Goal: Obtain resource: Download file/media

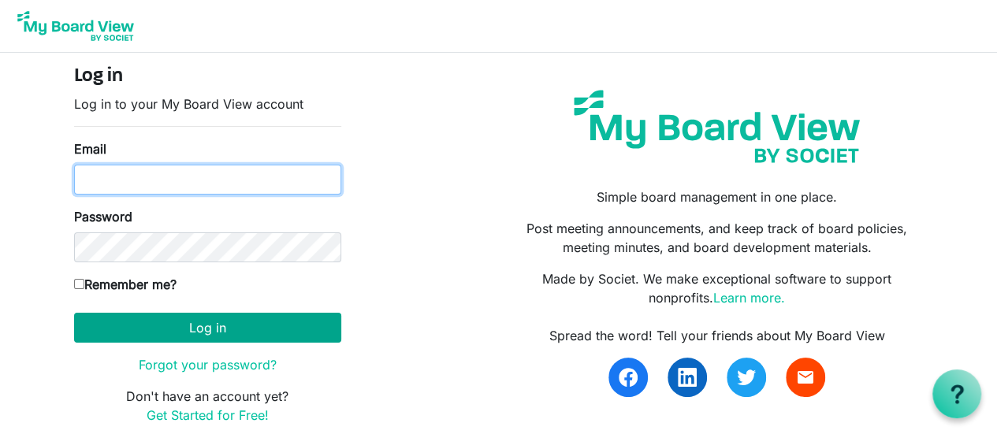
type input "jth086@gmail.com"
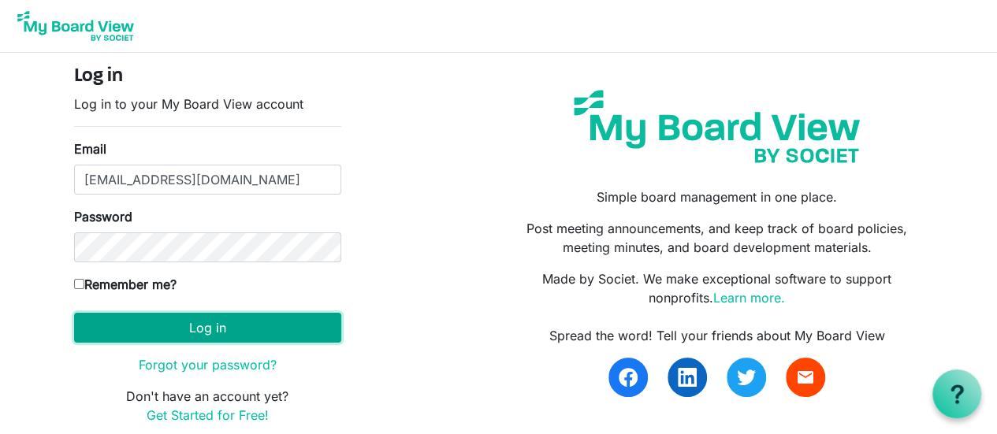
click at [158, 329] on button "Log in" at bounding box center [207, 328] width 267 height 30
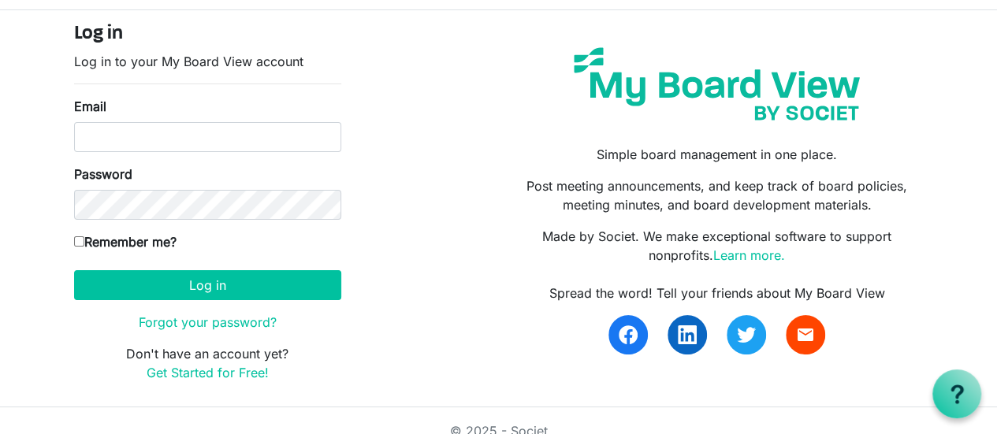
scroll to position [61, 0]
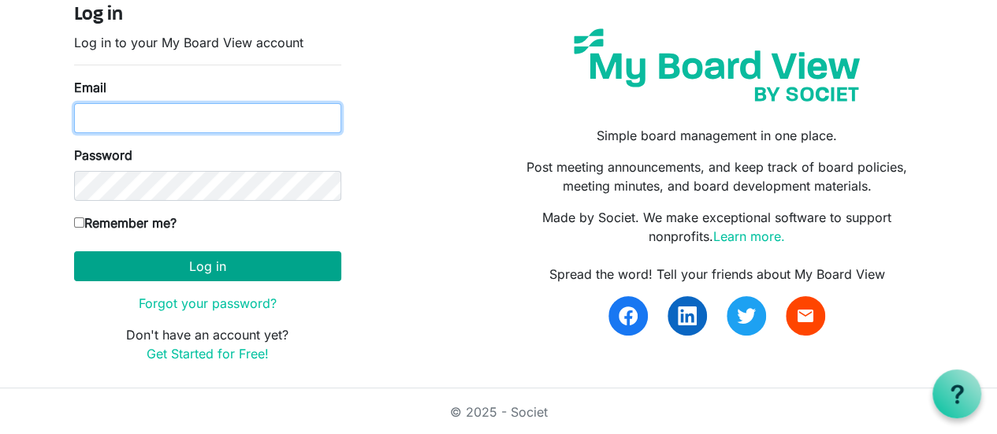
type input "jth086@gmail.com"
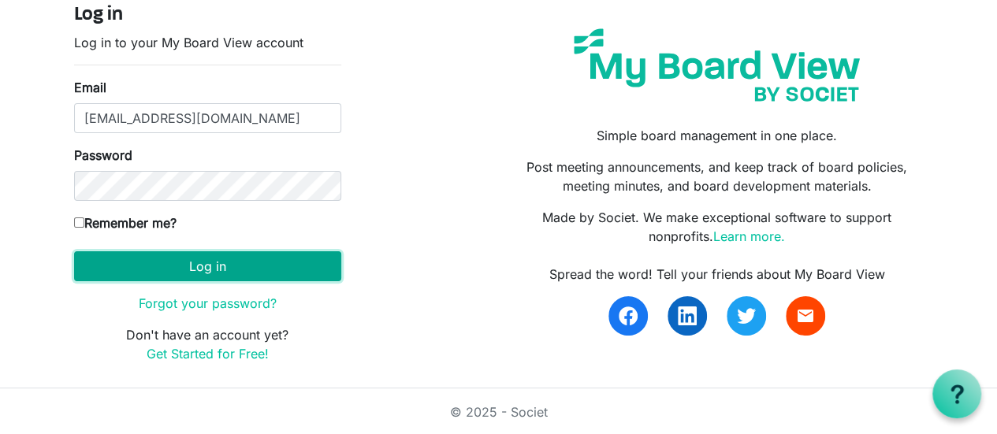
click at [213, 267] on button "Log in" at bounding box center [207, 266] width 267 height 30
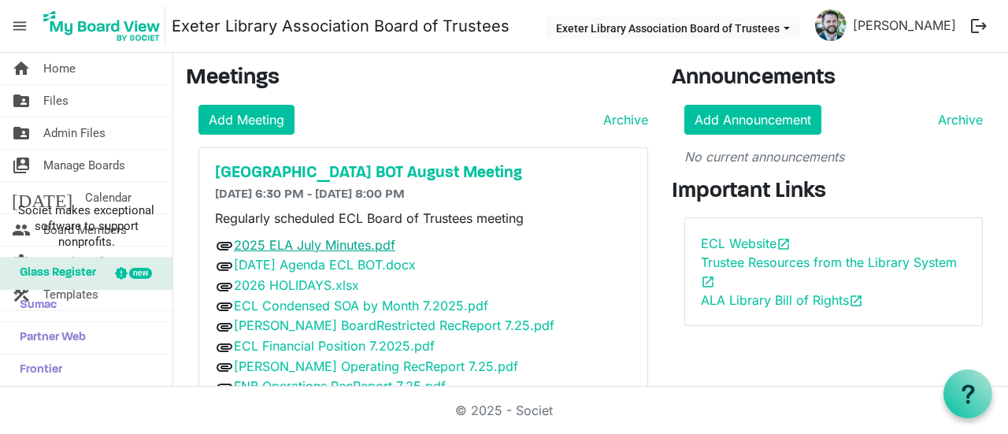
click at [306, 240] on link "2025 ELA July Minutes.pdf" at bounding box center [315, 245] width 162 height 16
click at [381, 259] on link "[DATE] Agenda ECL BOT.docx" at bounding box center [325, 265] width 182 height 16
click at [325, 288] on link "2026 HOLIDAYS.xlsx" at bounding box center [296, 285] width 125 height 16
click at [366, 306] on link "ECL Condensed SOA by Month 7.2025.pdf" at bounding box center [361, 306] width 254 height 16
click at [353, 321] on link "[PERSON_NAME] BoardRestricted RecReport 7.25.pdf" at bounding box center [394, 326] width 321 height 16
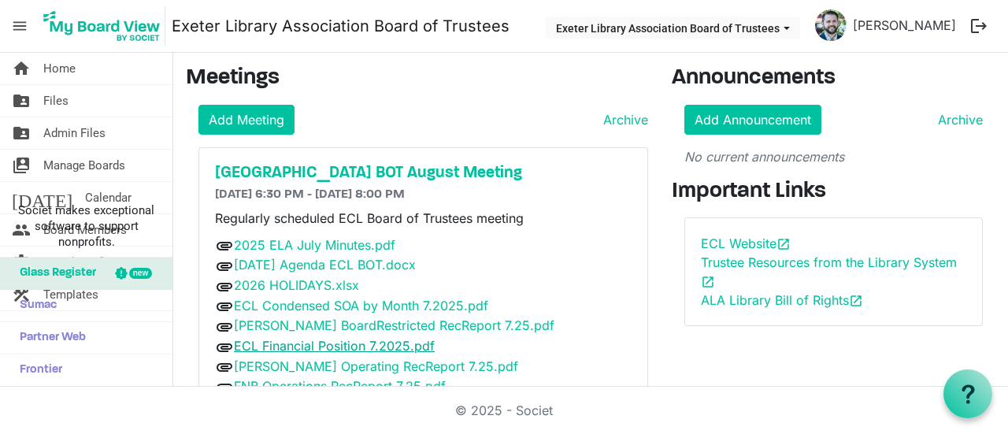
click at [342, 345] on link "ECL Financial Position 7.2025.pdf" at bounding box center [334, 346] width 201 height 16
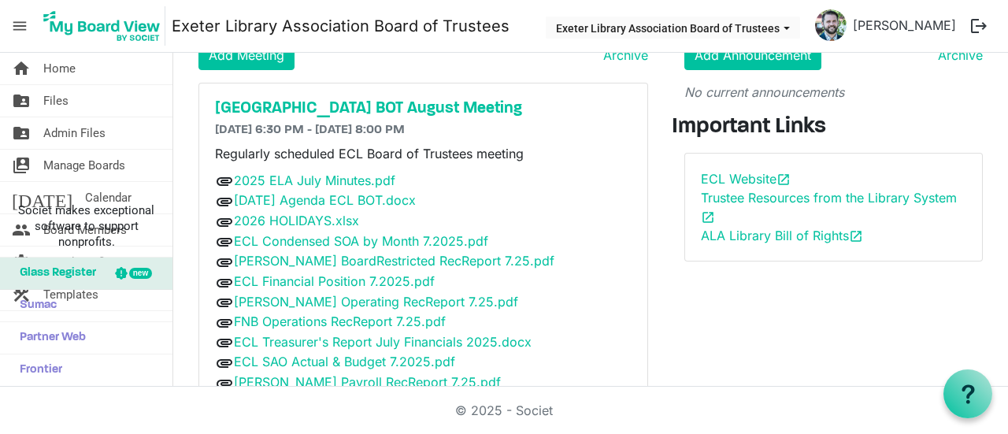
scroll to position [74, 0]
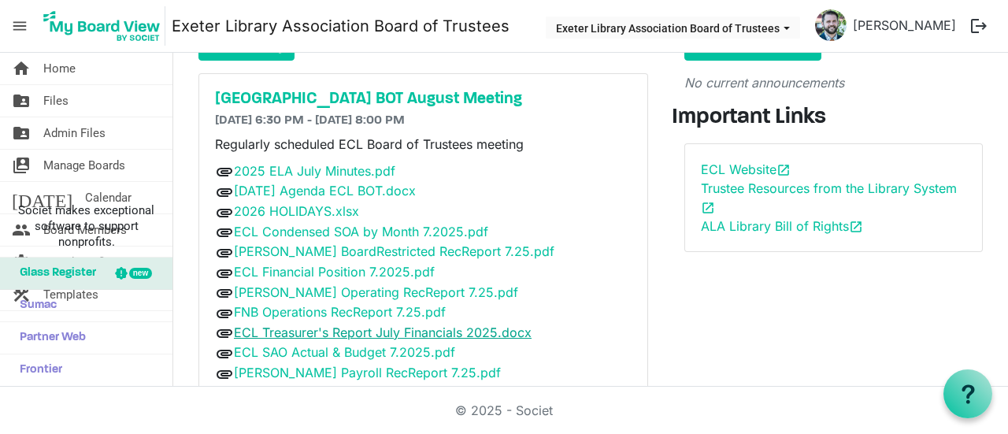
click at [377, 325] on link "ECL Treasurer's Report July Financials 2025.docx" at bounding box center [383, 333] width 298 height 16
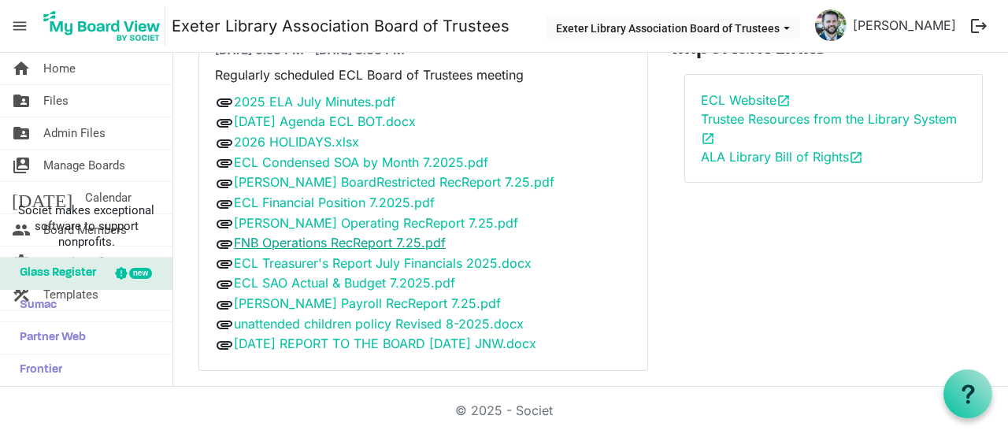
scroll to position [144, 0]
click at [364, 274] on link "ECL SAO Actual & Budget 7.2025.pdf" at bounding box center [344, 282] width 221 height 16
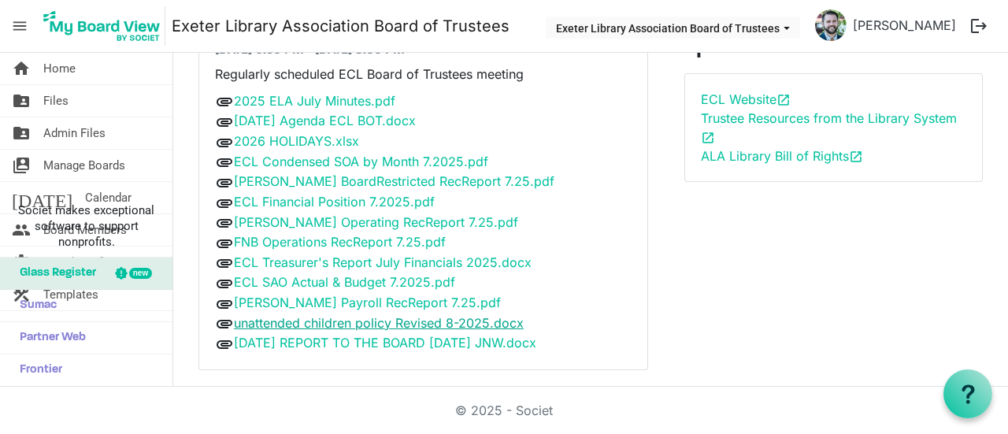
click at [377, 321] on link "unattended children policy Revised 8-2025.docx" at bounding box center [379, 323] width 290 height 16
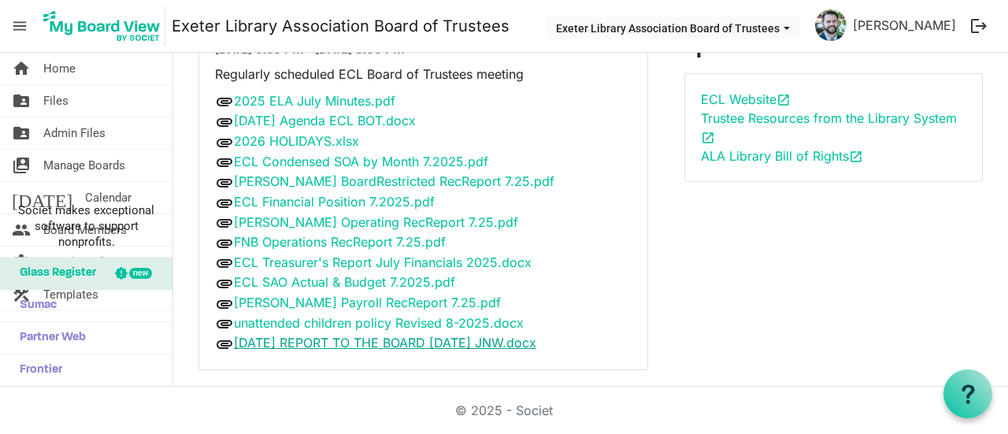
click at [375, 335] on link "[DATE] REPORT TO THE BOARD [DATE] JNW.docx" at bounding box center [385, 343] width 303 height 16
